Goal: Use online tool/utility: Utilize a website feature to perform a specific function

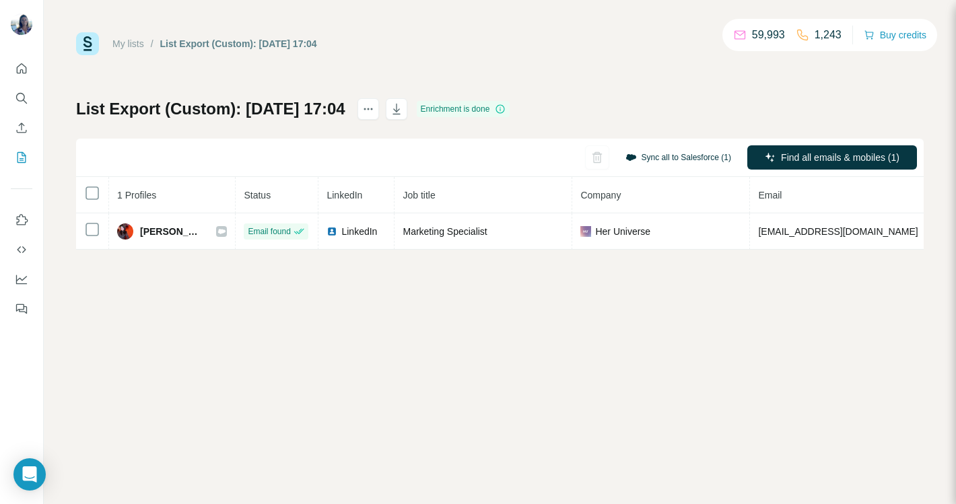
click at [656, 158] on button "Sync all to Salesforce (1)" at bounding box center [678, 157] width 125 height 20
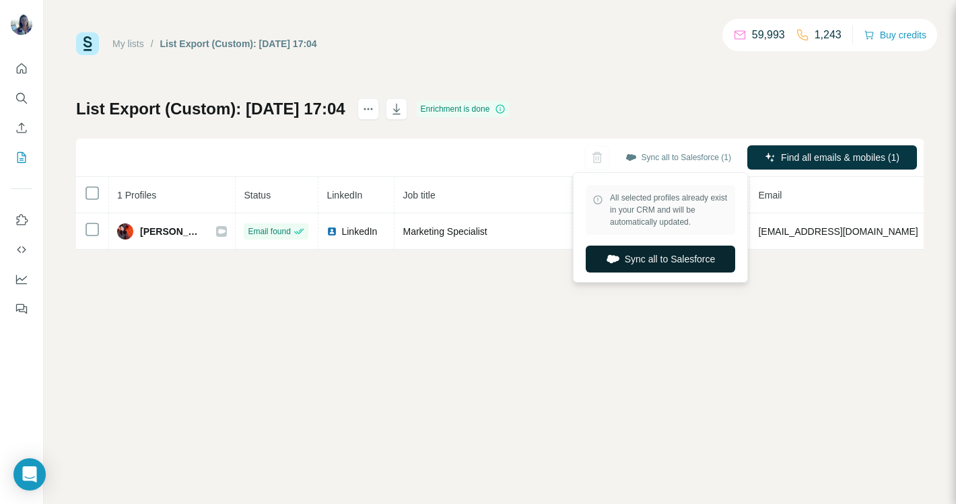
click at [643, 257] on button "Sync all to Salesforce" at bounding box center [660, 259] width 149 height 27
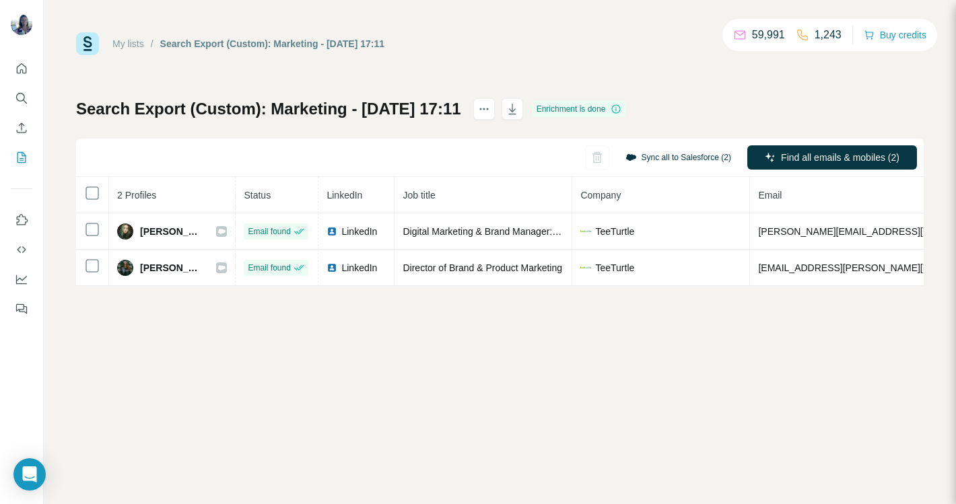
click at [684, 154] on button "Sync all to Salesforce (2)" at bounding box center [678, 157] width 125 height 20
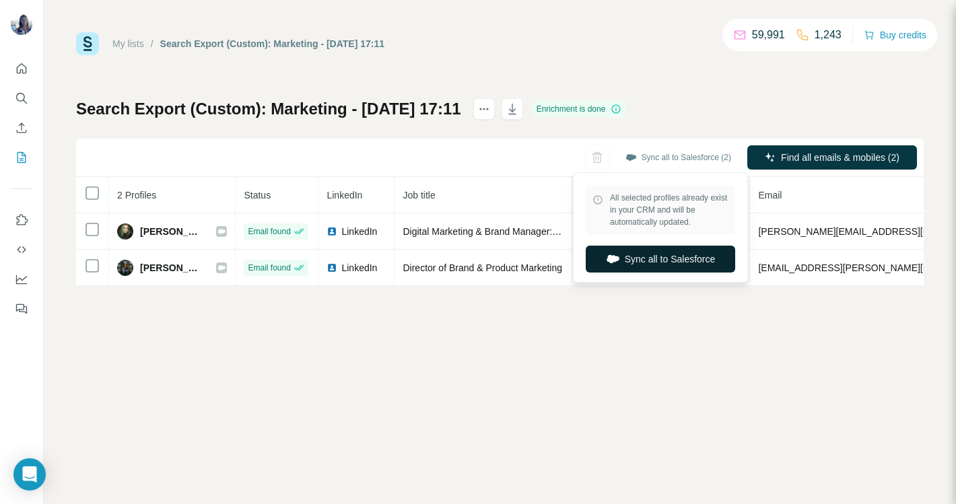
click at [641, 262] on button "Sync all to Salesforce" at bounding box center [660, 259] width 149 height 27
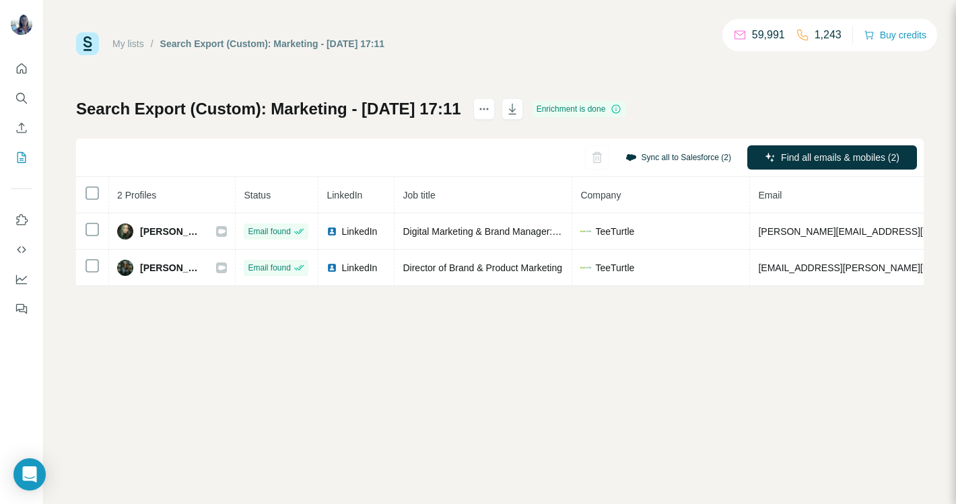
click at [682, 157] on button "Sync all to Salesforce (2)" at bounding box center [678, 157] width 125 height 20
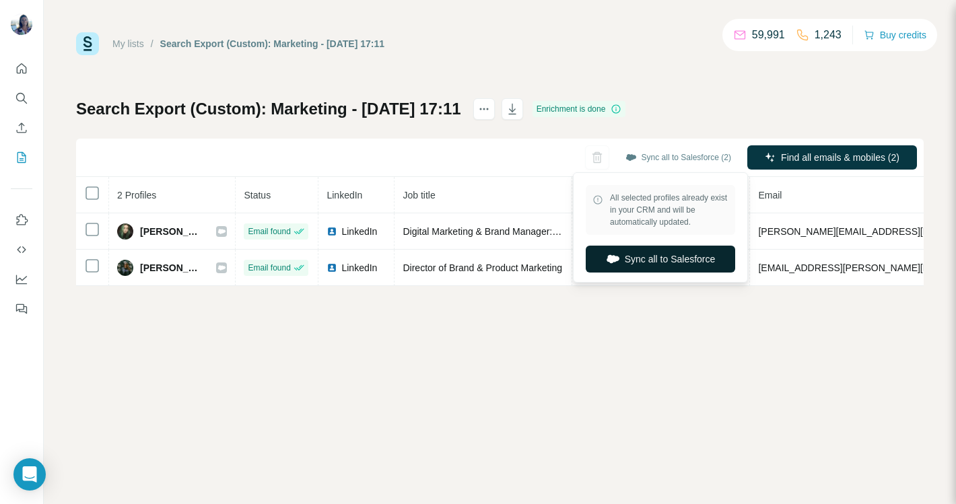
click at [652, 264] on button "Sync all to Salesforce" at bounding box center [660, 259] width 149 height 27
